Goal: Task Accomplishment & Management: Manage account settings

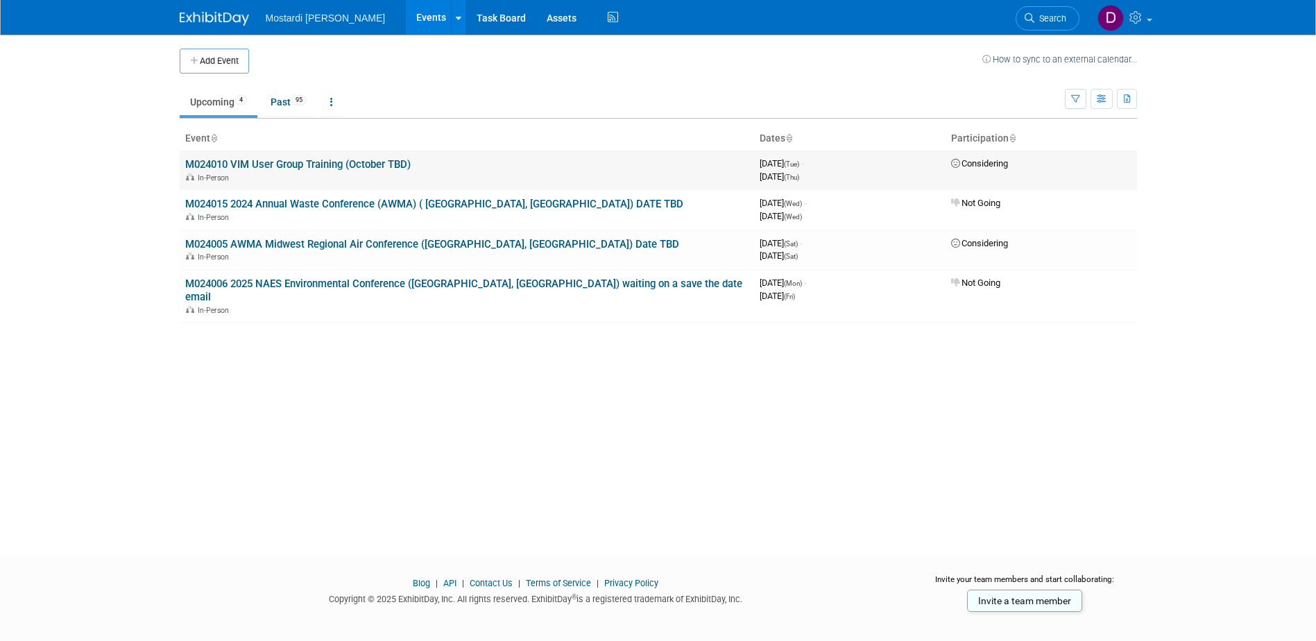
click at [280, 162] on link "M024010 VIM User Group Training (October TBD)" at bounding box center [297, 164] width 225 height 12
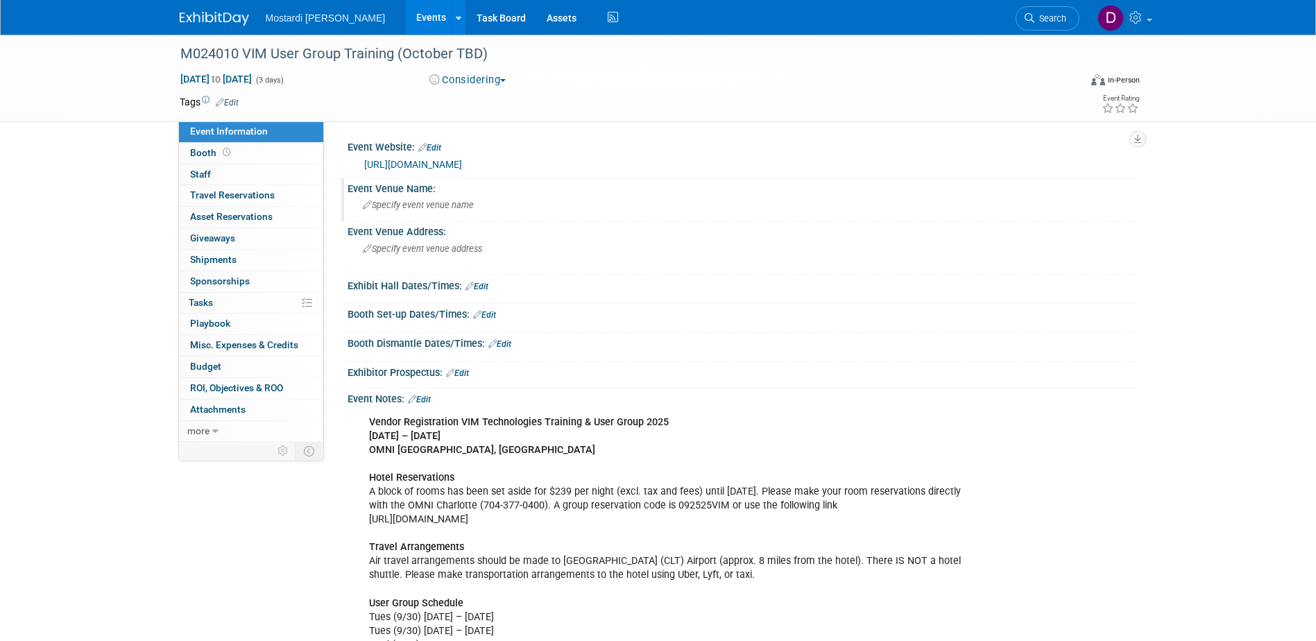
click at [368, 203] on icon at bounding box center [367, 205] width 9 height 9
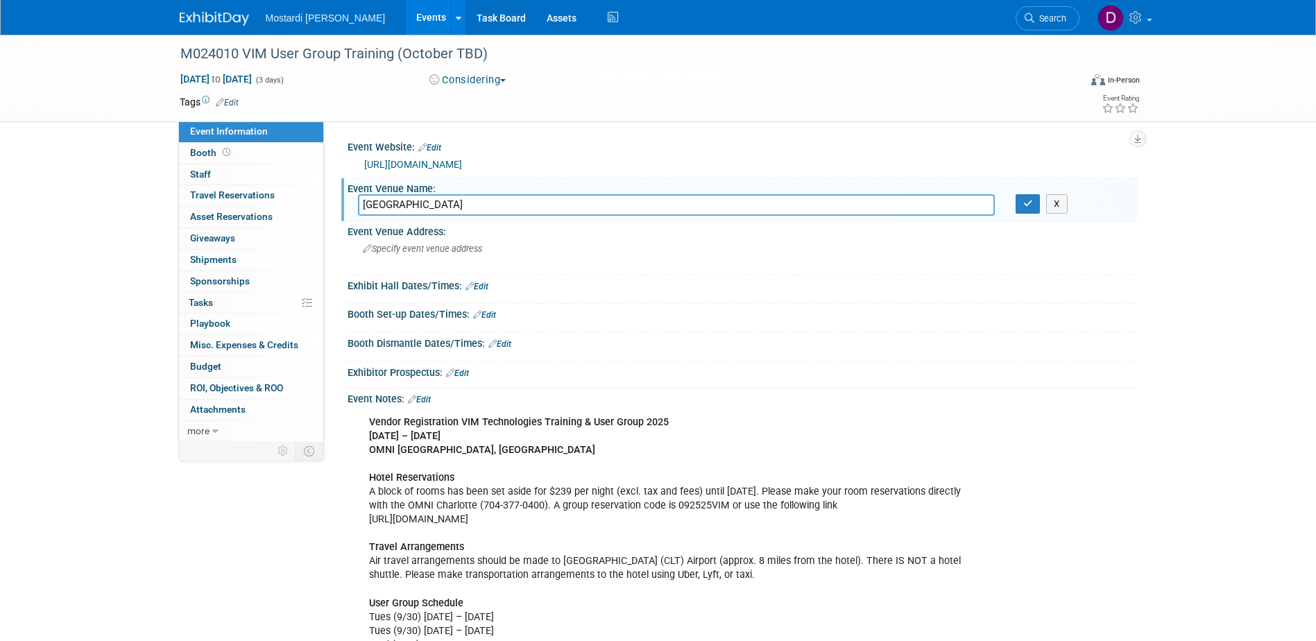
type input "[GEOGRAPHIC_DATA]"
click at [476, 287] on link "Edit" at bounding box center [476, 287] width 23 height 10
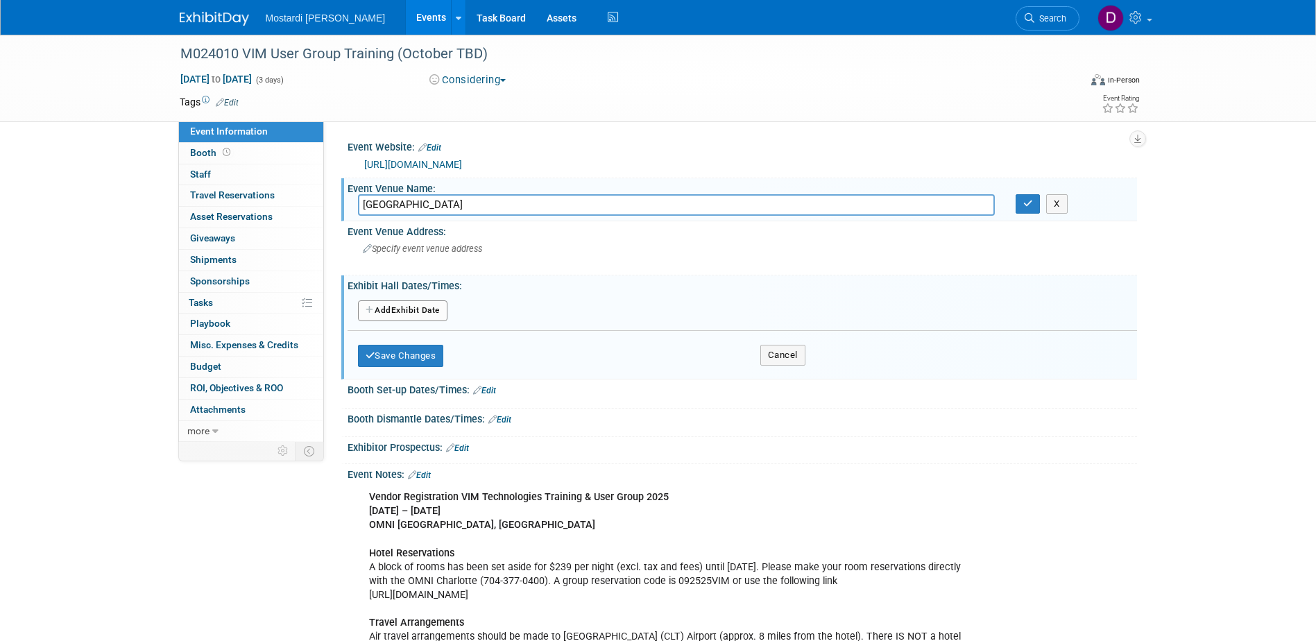
click at [331, 312] on div "Event Website: Edit https://www.vimtechnologies.com/ Event Venue Name: Omni Hot…" at bounding box center [730, 281] width 813 height 320
click at [511, 80] on button "Considering" at bounding box center [468, 80] width 87 height 15
click at [475, 96] on link "Committed" at bounding box center [480, 102] width 110 height 19
click at [407, 358] on button "Save Changes" at bounding box center [401, 356] width 86 height 22
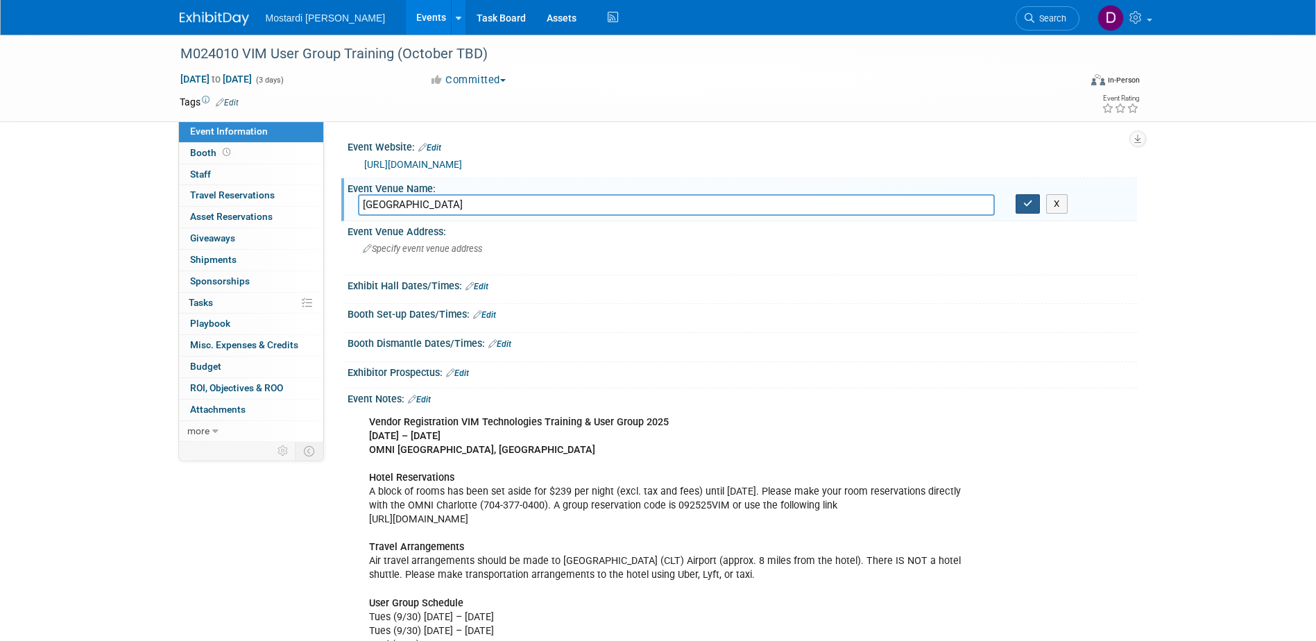
click at [1031, 203] on icon "button" at bounding box center [1028, 203] width 10 height 9
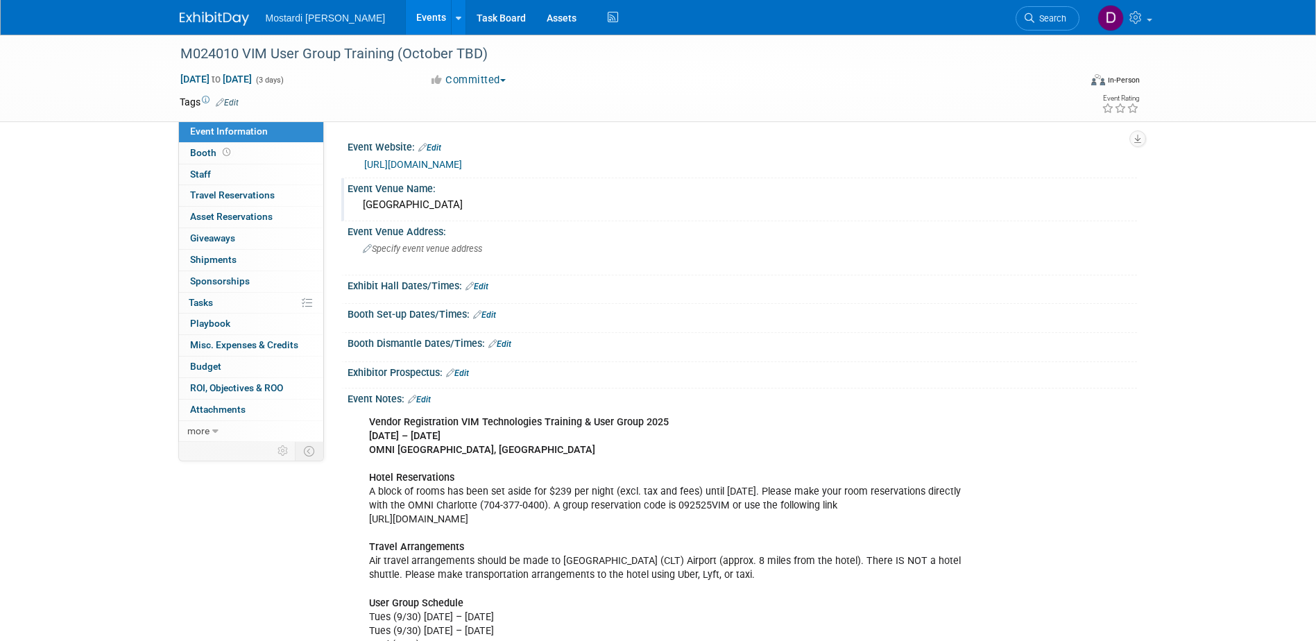
click at [406, 16] on link "Events" at bounding box center [431, 17] width 51 height 35
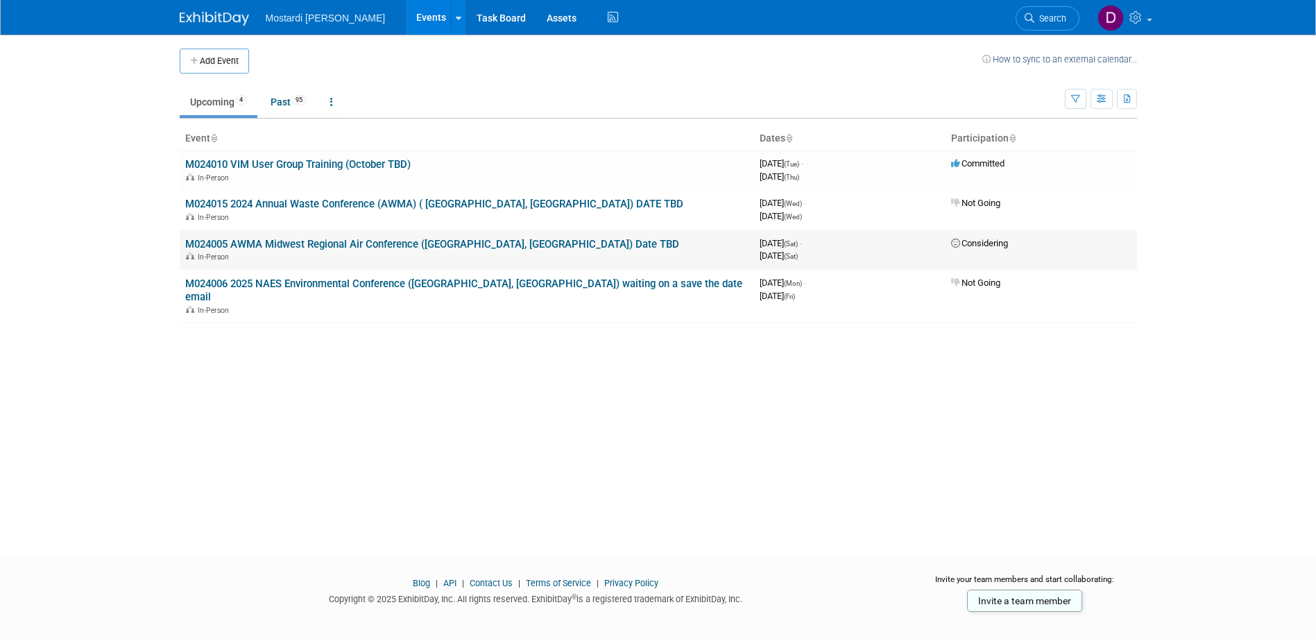
click at [361, 247] on link "M024005 AWMA Midwest Regional Air Conference ([GEOGRAPHIC_DATA], [GEOGRAPHIC_DA…" at bounding box center [432, 244] width 494 height 12
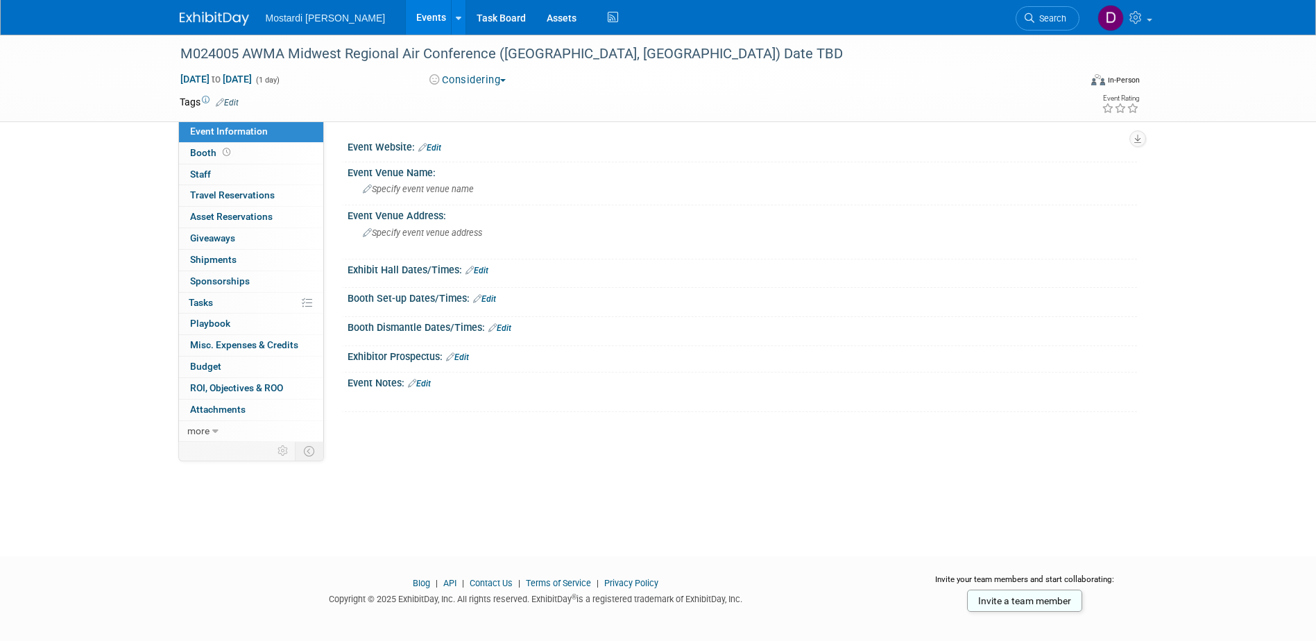
click at [509, 77] on button "Considering" at bounding box center [468, 80] width 87 height 15
click at [484, 97] on link "Committed" at bounding box center [480, 102] width 110 height 19
click at [500, 189] on div "Specify event venue name" at bounding box center [742, 189] width 769 height 22
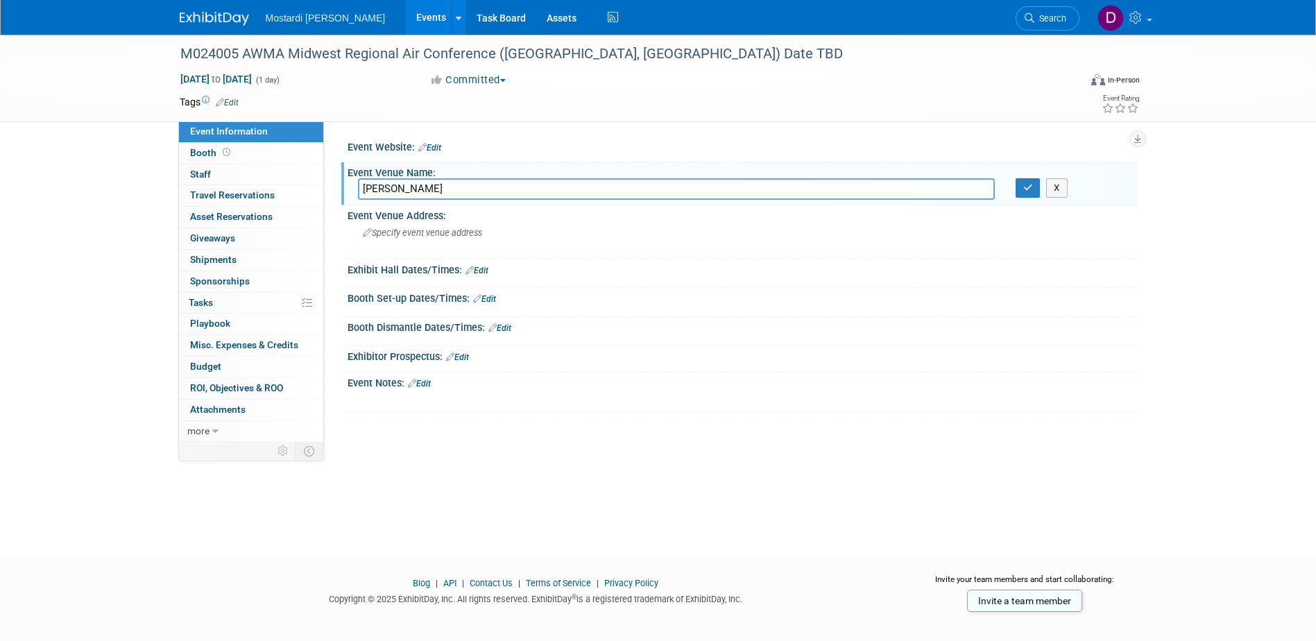
type input "Drury Lane"
click at [479, 271] on link "Edit" at bounding box center [476, 271] width 23 height 10
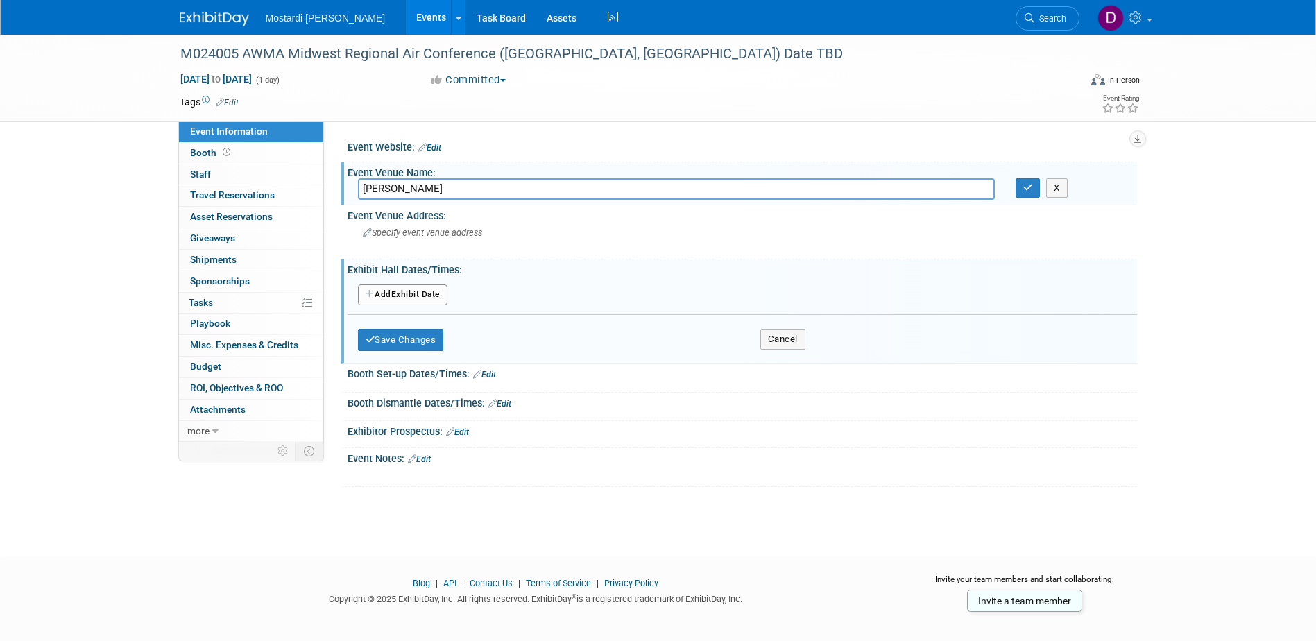
click at [408, 296] on button "Add Another Exhibit Date" at bounding box center [402, 294] width 89 height 21
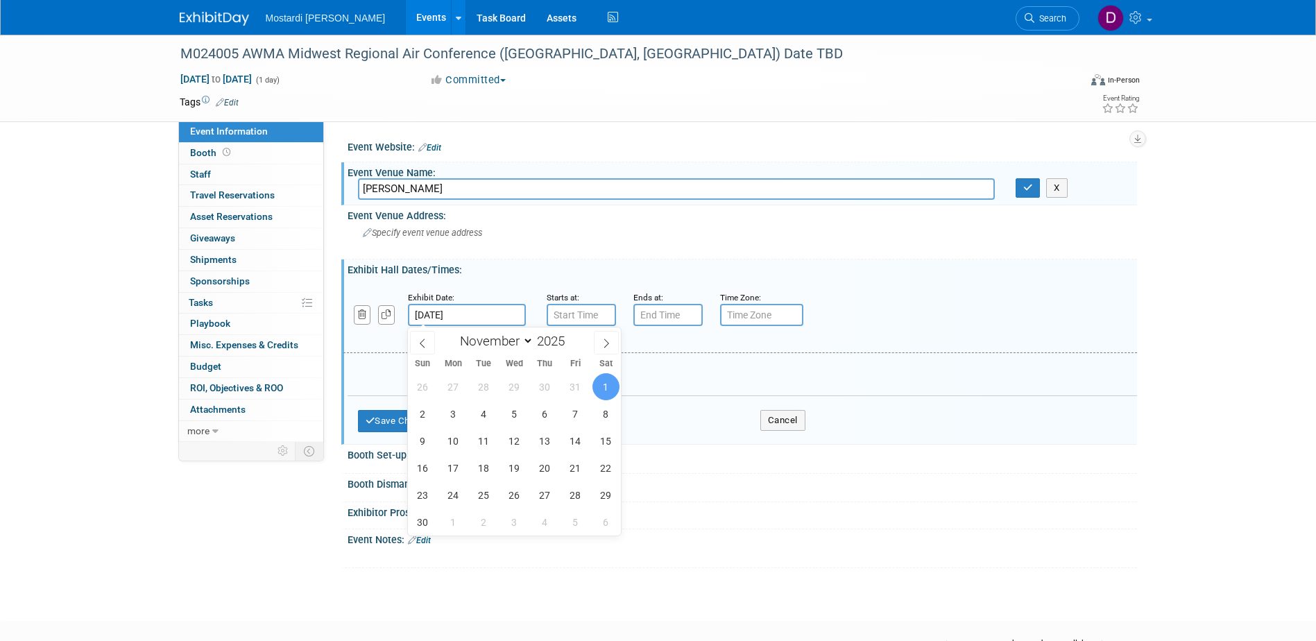
click at [488, 311] on input "Nov 1, 2025" at bounding box center [467, 315] width 118 height 22
click at [420, 343] on icon at bounding box center [423, 344] width 10 height 10
select select "9"
click at [483, 469] on span "21" at bounding box center [483, 467] width 27 height 27
type input "Oct 21, 2025"
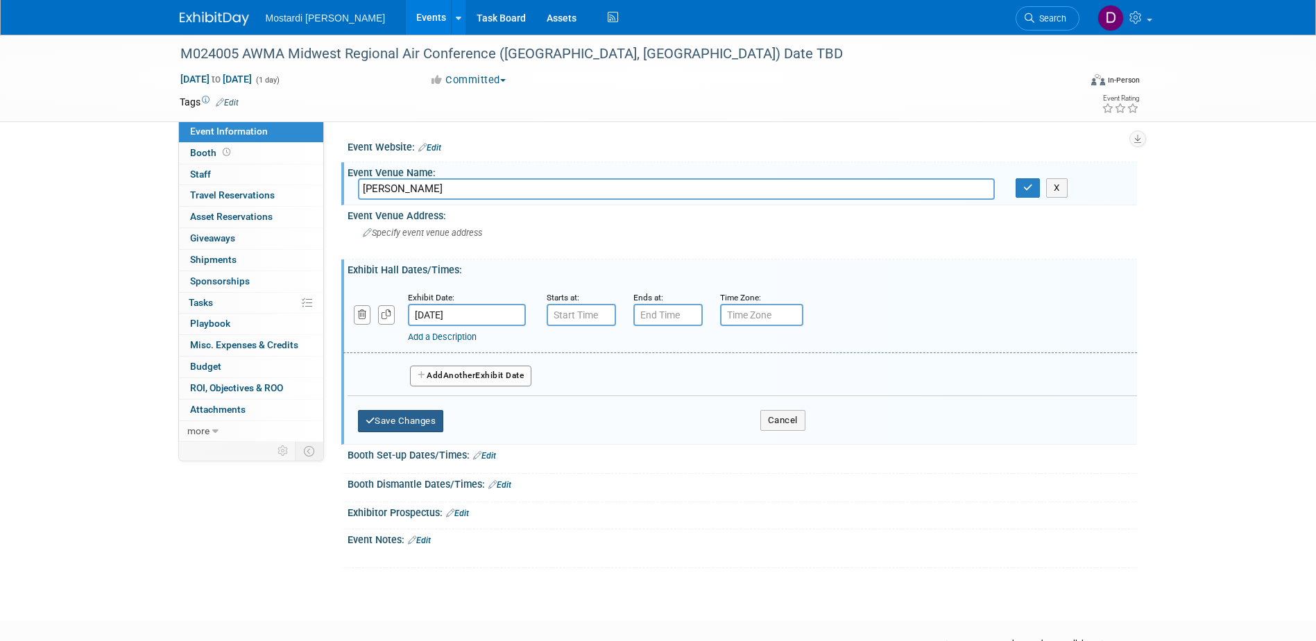
click at [393, 421] on button "Save Changes" at bounding box center [401, 421] width 86 height 22
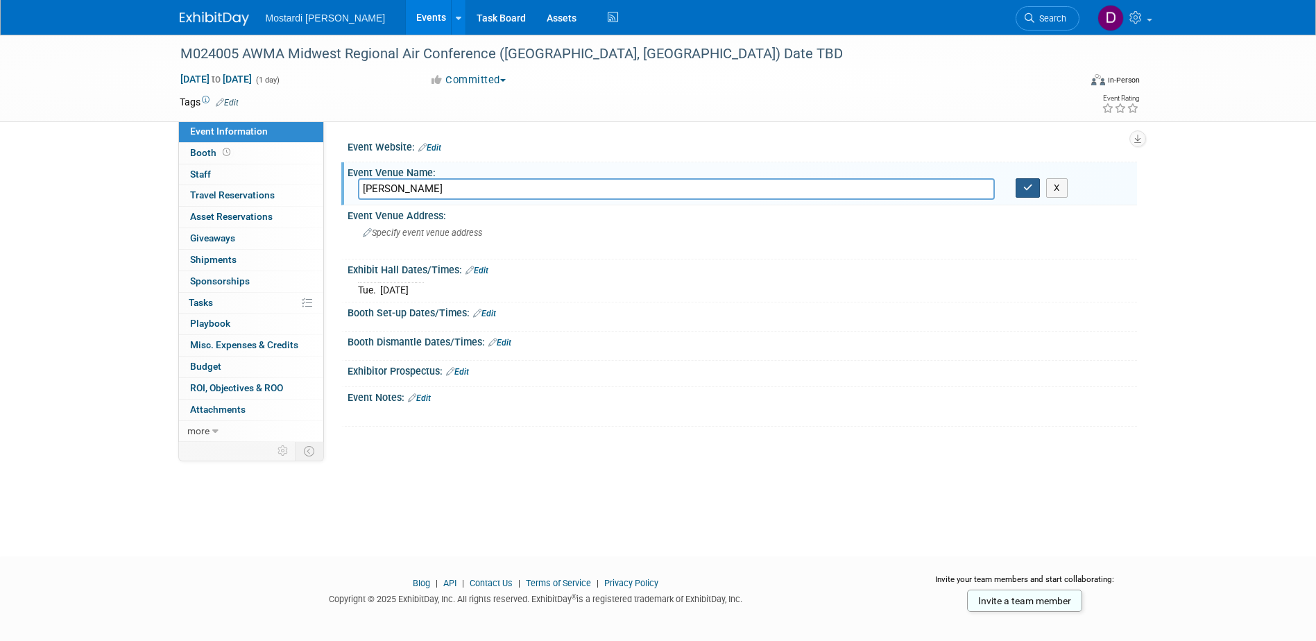
click at [1026, 187] on icon "button" at bounding box center [1028, 187] width 10 height 9
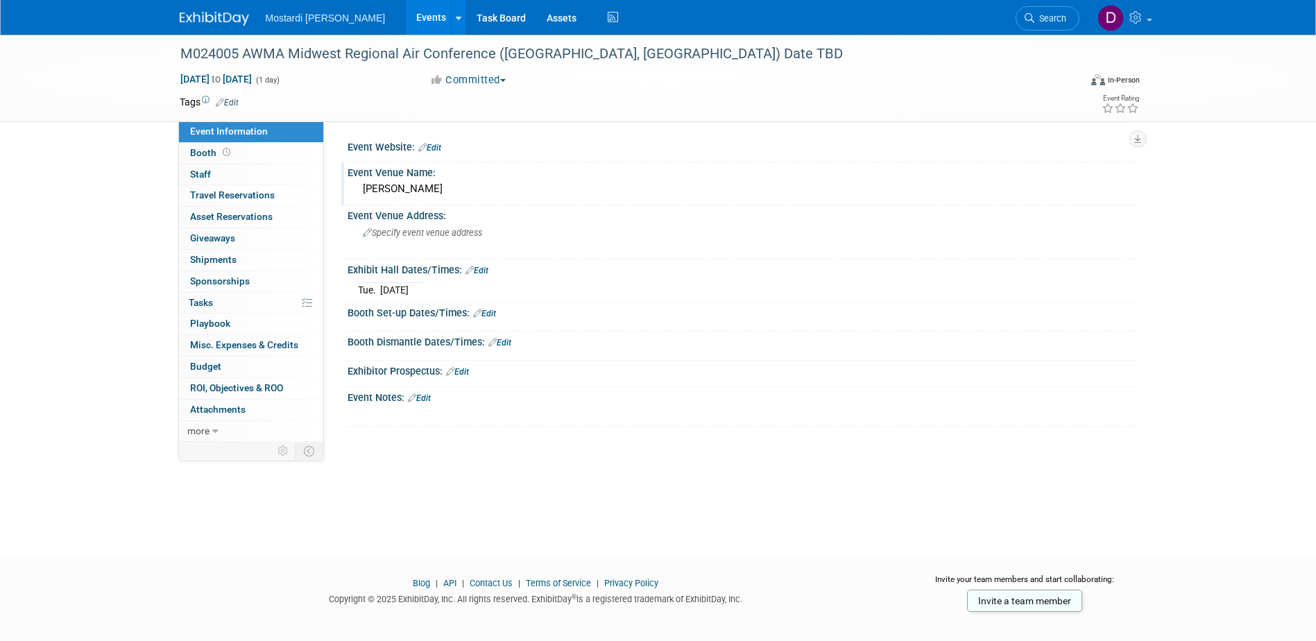
click at [406, 17] on link "Events" at bounding box center [431, 17] width 51 height 35
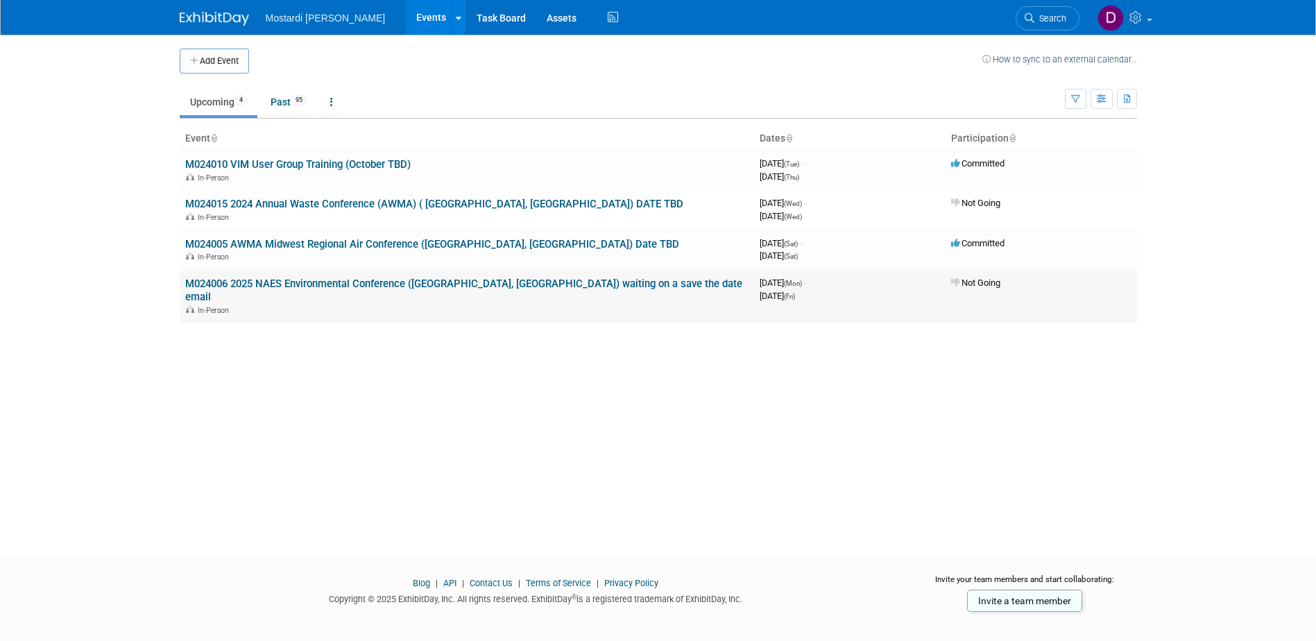
click at [391, 282] on link "M024006 2025 NAES Environmental Conference ([GEOGRAPHIC_DATA], [GEOGRAPHIC_DATA…" at bounding box center [463, 290] width 557 height 26
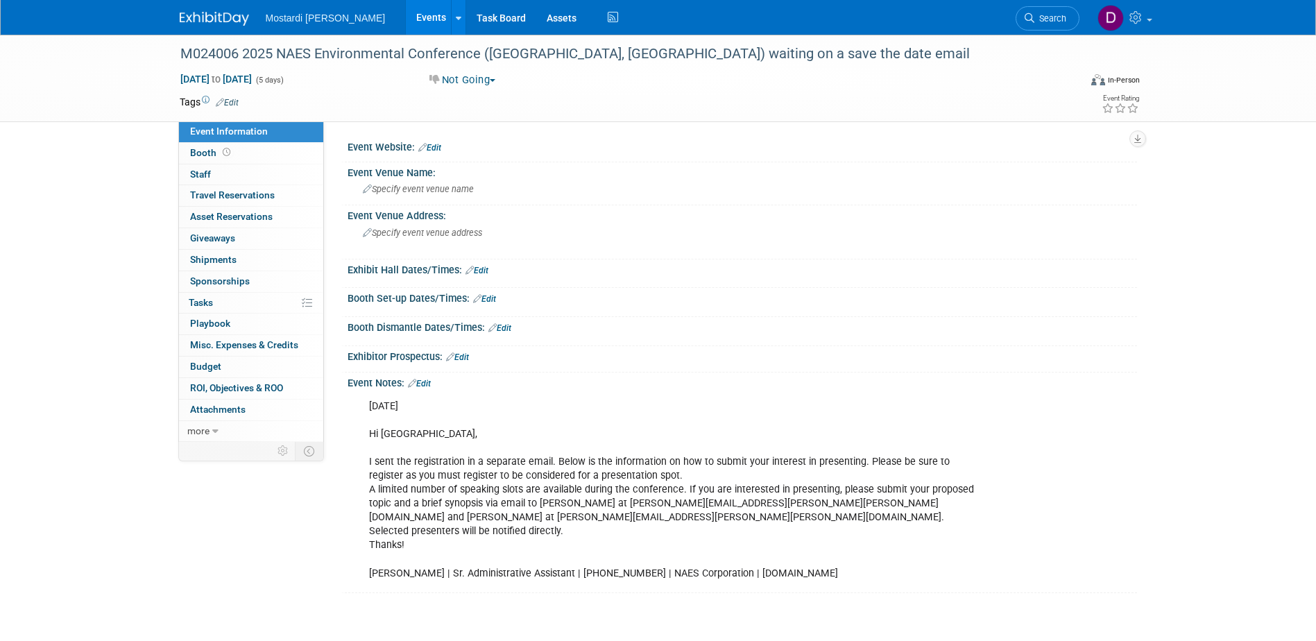
click at [466, 74] on button "Not Going" at bounding box center [463, 80] width 76 height 15
click at [474, 105] on link "Committed" at bounding box center [480, 102] width 110 height 19
click at [495, 187] on div "Specify event venue name" at bounding box center [742, 189] width 769 height 22
